Goal: Information Seeking & Learning: Learn about a topic

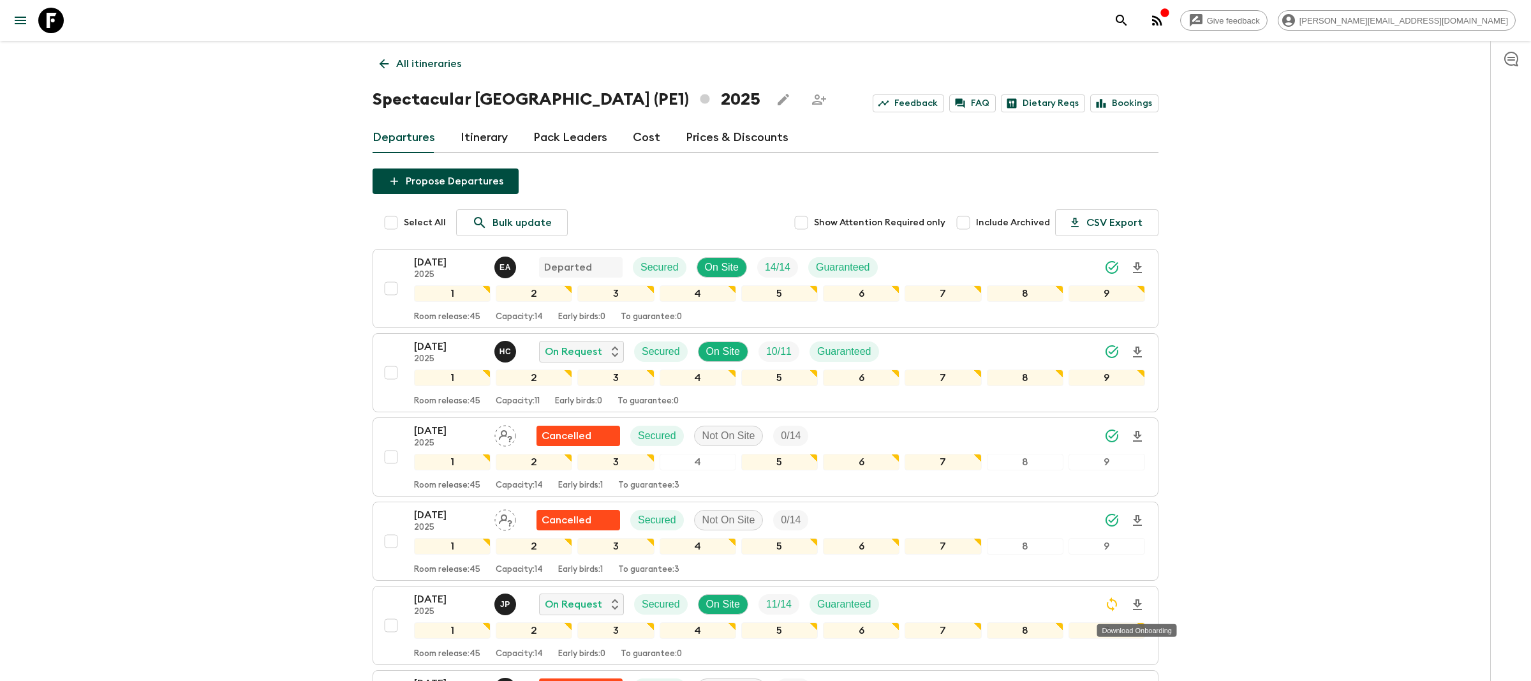
click at [63, 16] on icon at bounding box center [51, 21] width 26 height 26
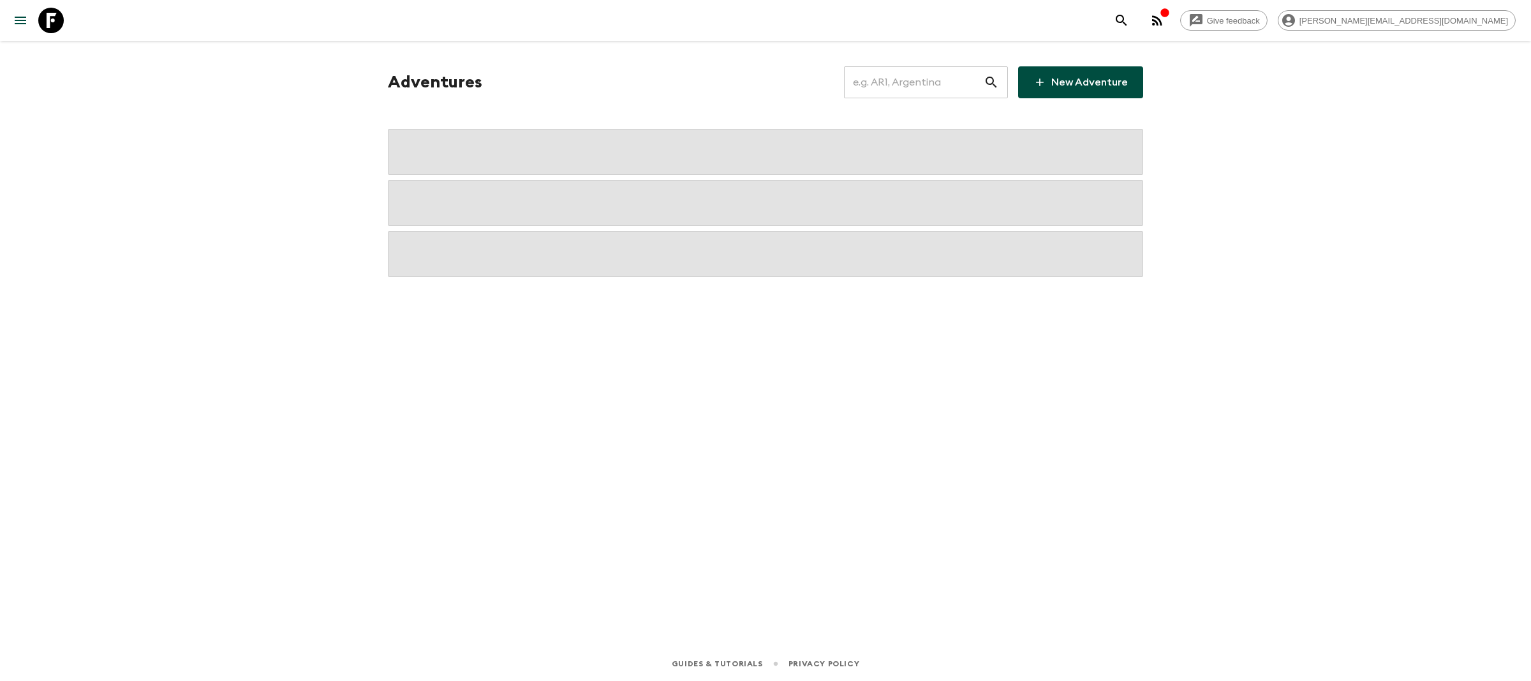
click at [890, 83] on input "text" at bounding box center [914, 82] width 140 height 36
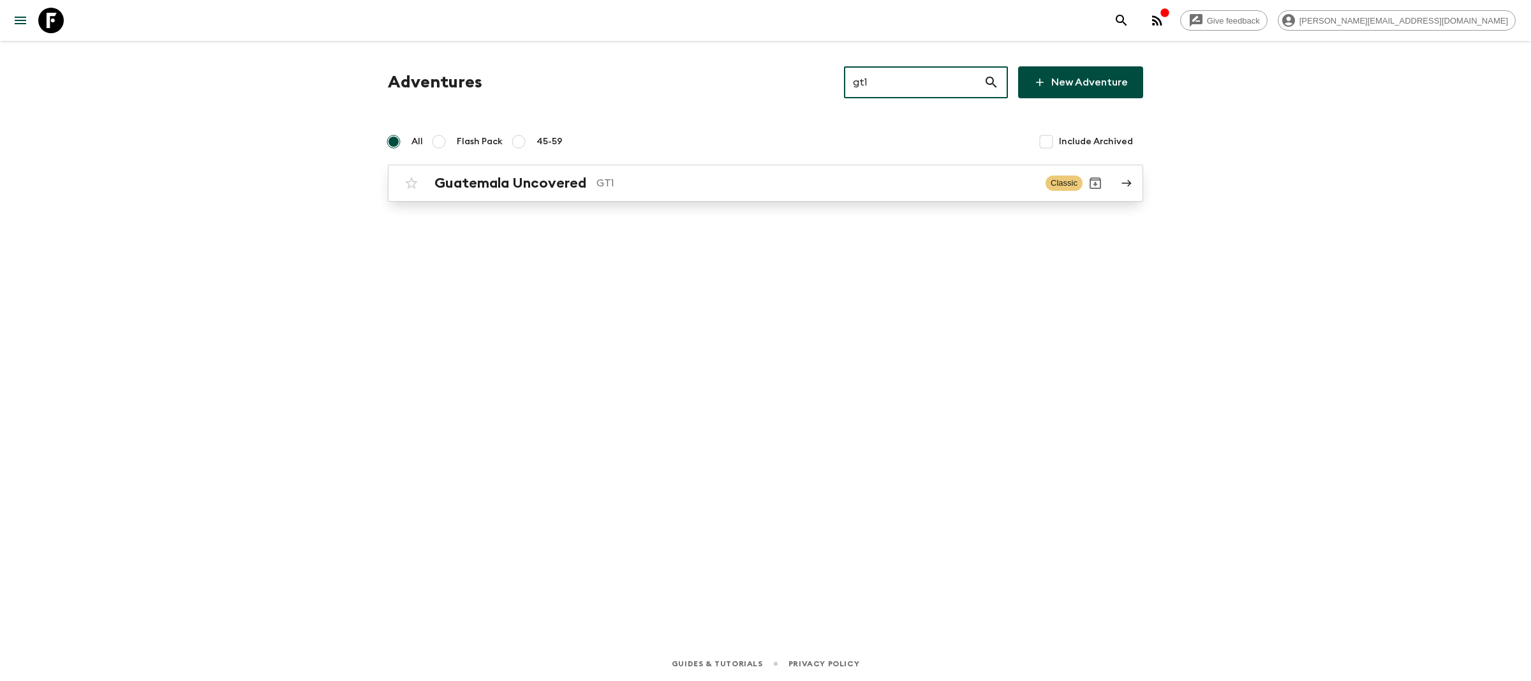
type input "gt1"
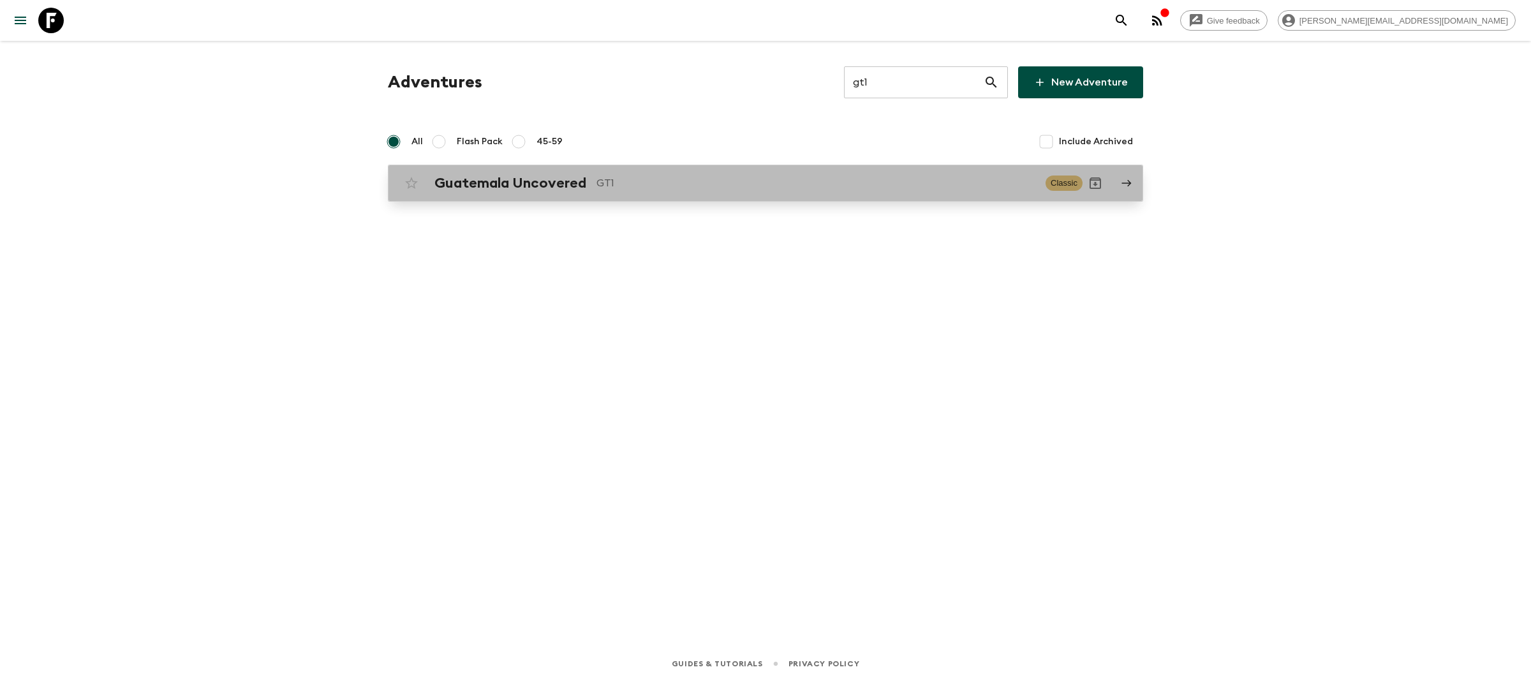
click at [643, 196] on link "Guatemala Uncovered GT1 Classic" at bounding box center [765, 183] width 755 height 37
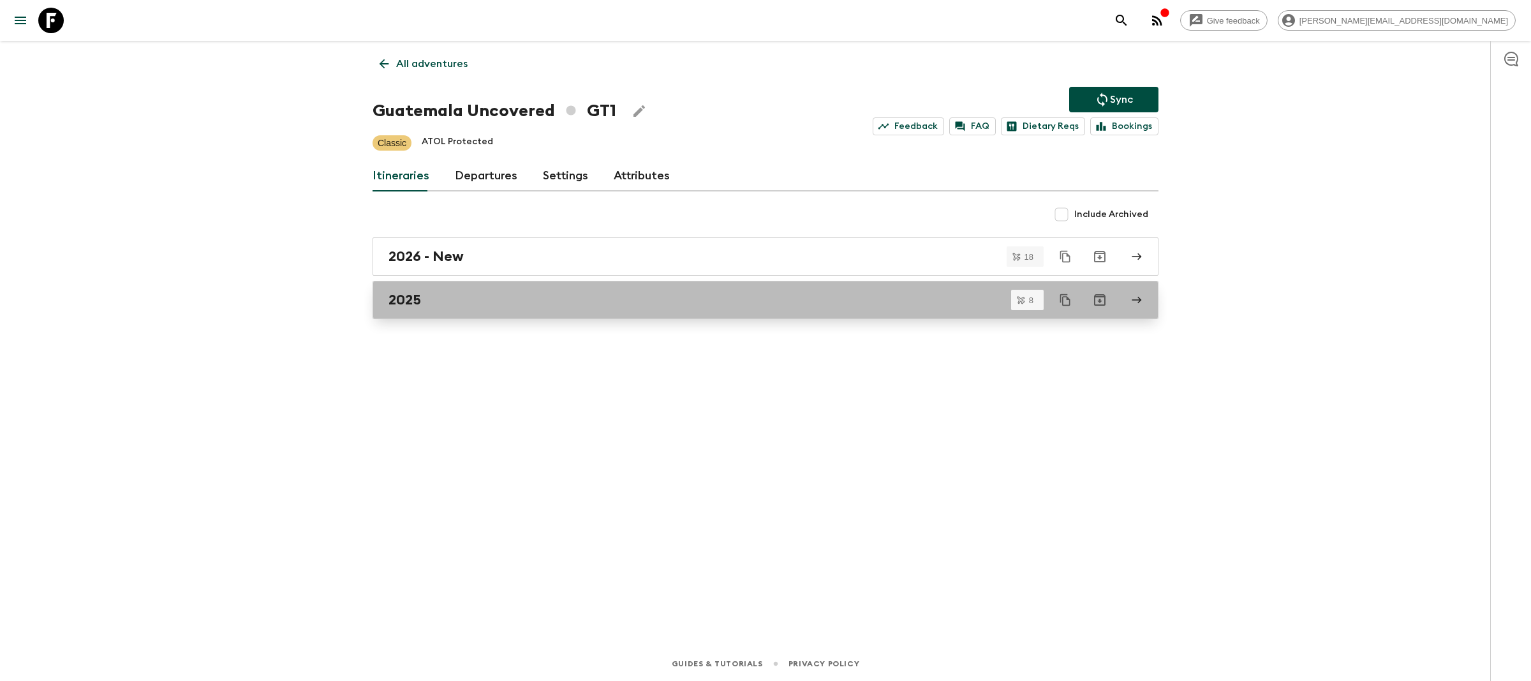
click at [434, 284] on link "2025" at bounding box center [766, 300] width 786 height 38
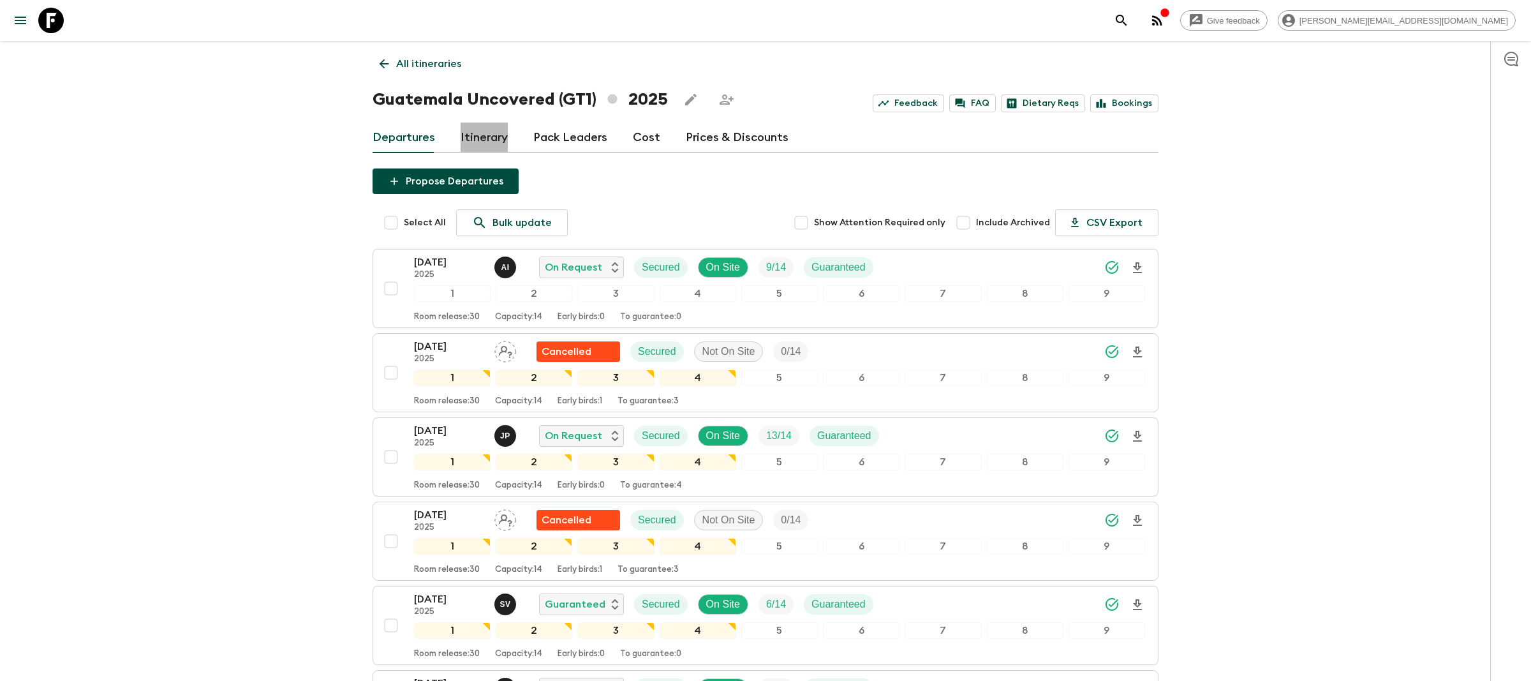
click at [485, 142] on link "Itinerary" at bounding box center [484, 137] width 47 height 31
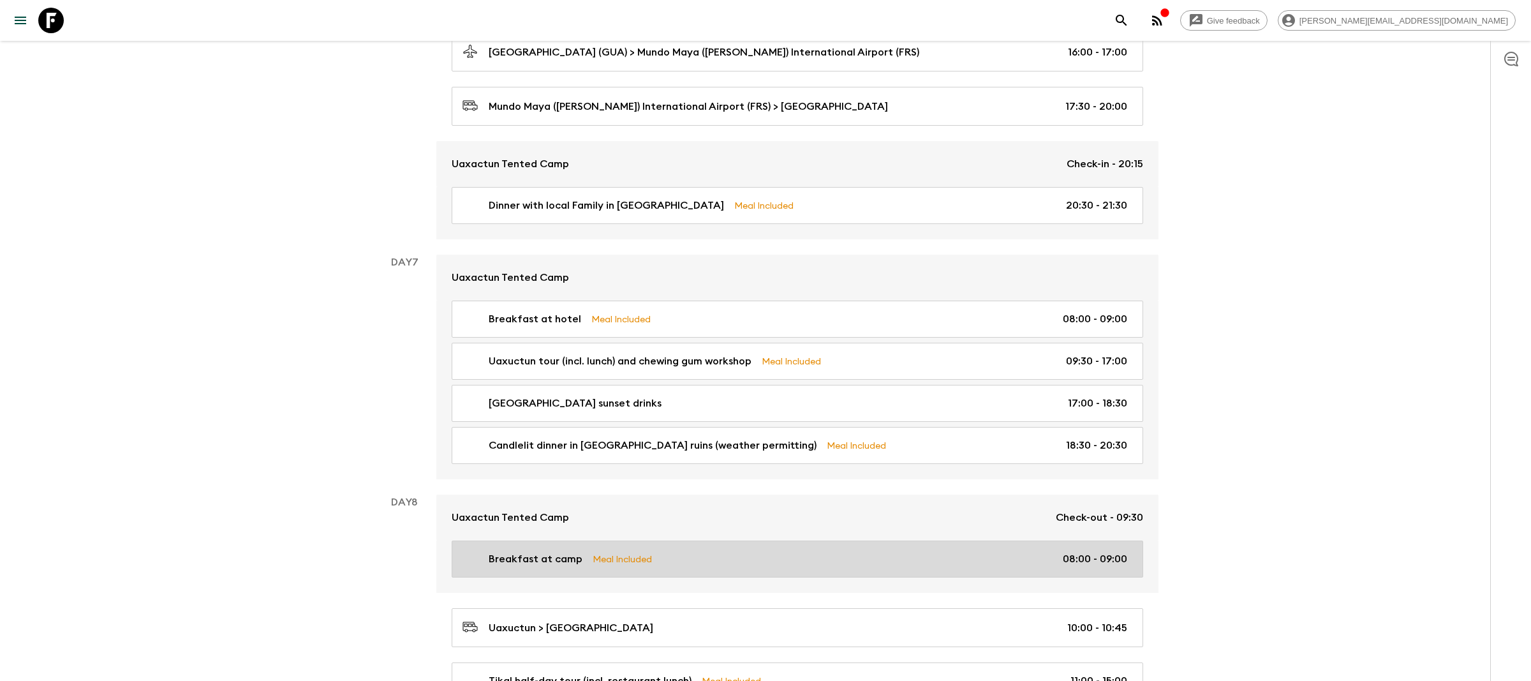
scroll to position [1983, 0]
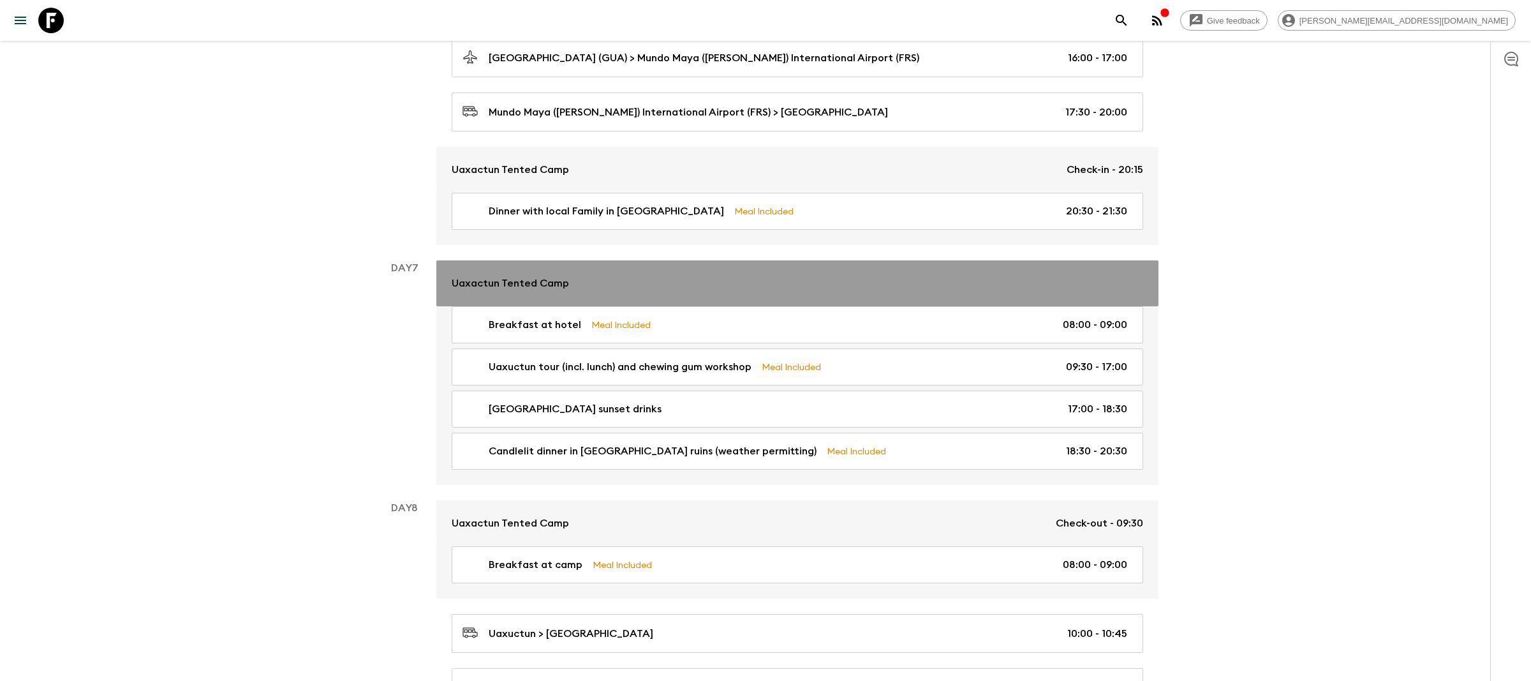
click at [560, 283] on p "Uaxactun Tented Camp" at bounding box center [510, 283] width 117 height 15
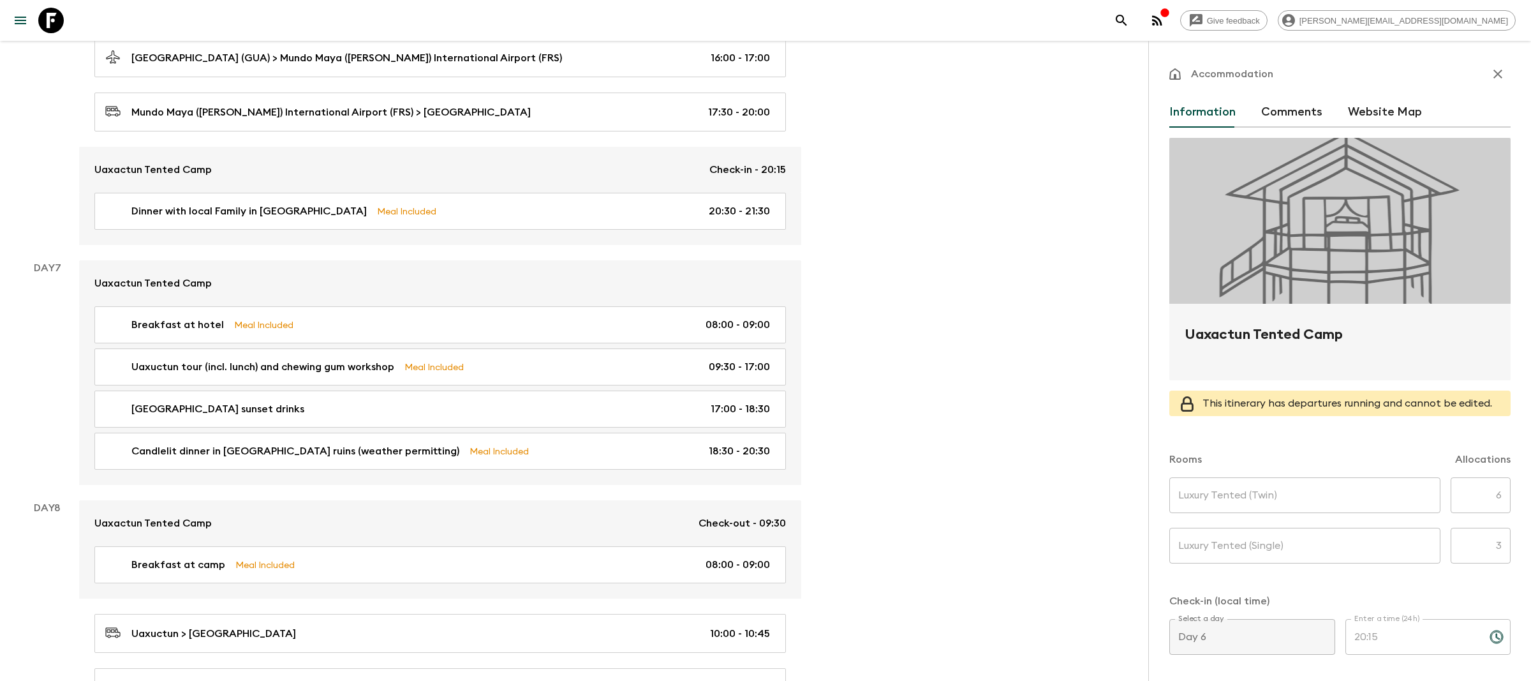
click at [1485, 73] on button "button" at bounding box center [1498, 74] width 26 height 26
